Goal: Use online tool/utility: Utilize a website feature to perform a specific function

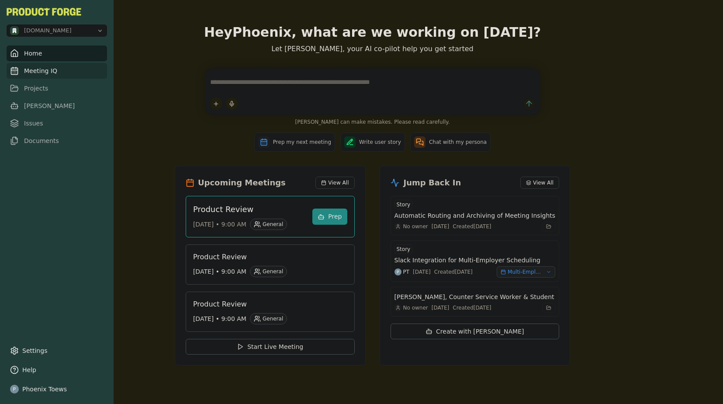
click at [22, 72] on link "Meeting IQ" at bounding box center [57, 71] width 100 height 16
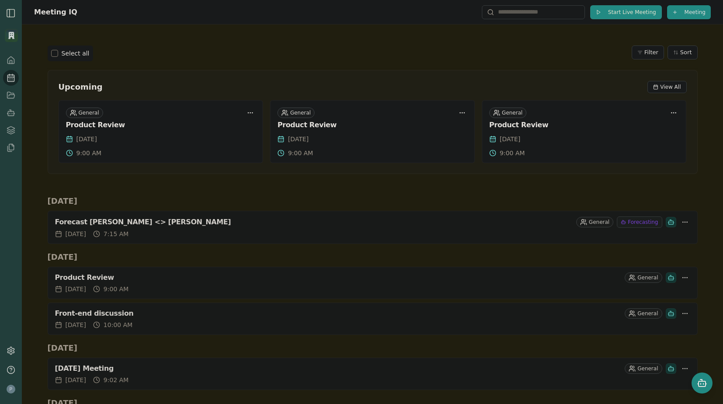
click at [622, 17] on button "Start Live Meeting" at bounding box center [626, 12] width 72 height 14
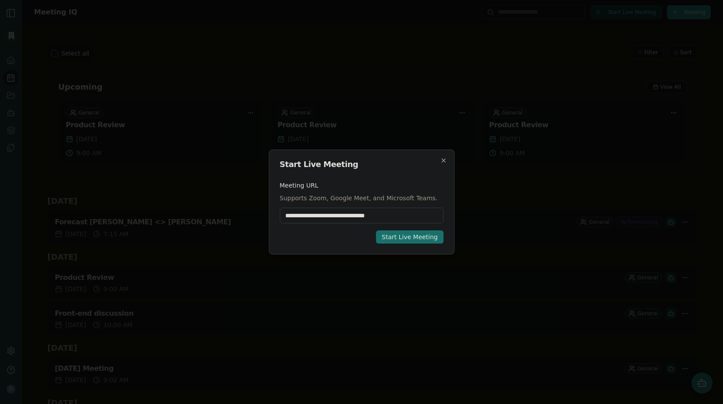
type input "**********"
click at [397, 240] on div "Start Live Meeting" at bounding box center [410, 236] width 56 height 9
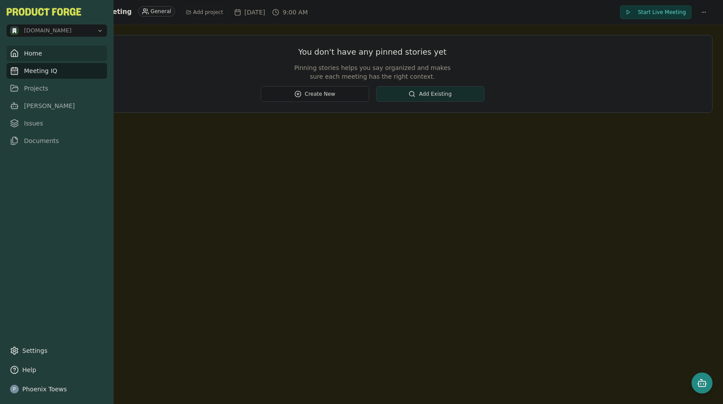
click at [36, 54] on link "Home" at bounding box center [57, 53] width 100 height 16
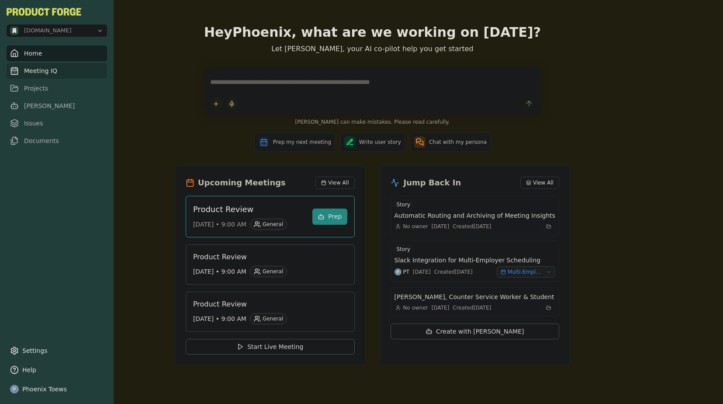
click at [23, 72] on link "Meeting IQ" at bounding box center [57, 71] width 100 height 16
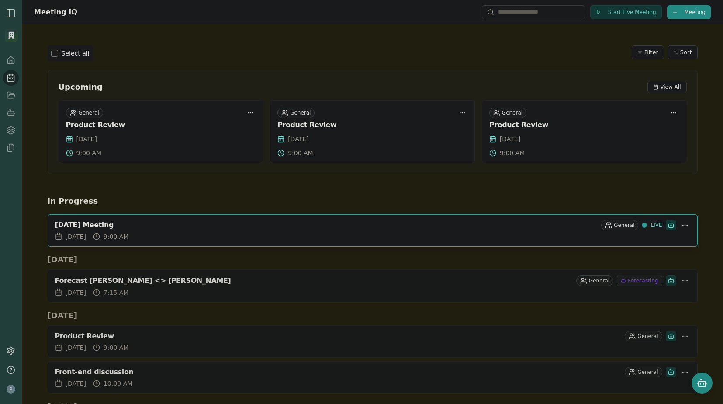
click at [147, 225] on div "[DATE] Meeting" at bounding box center [326, 225] width 543 height 9
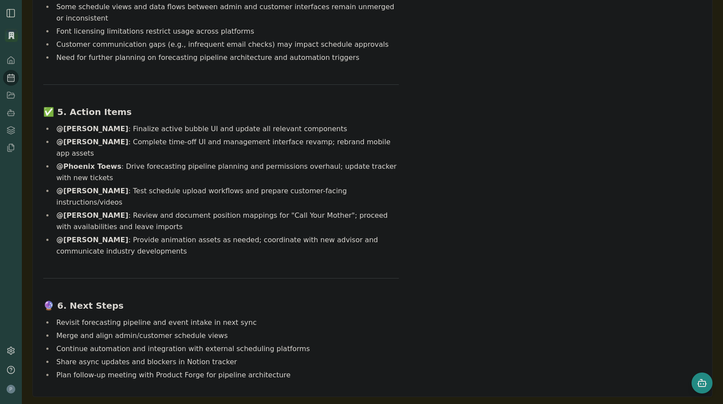
scroll to position [549, 0]
